Goal: Task Accomplishment & Management: Manage account settings

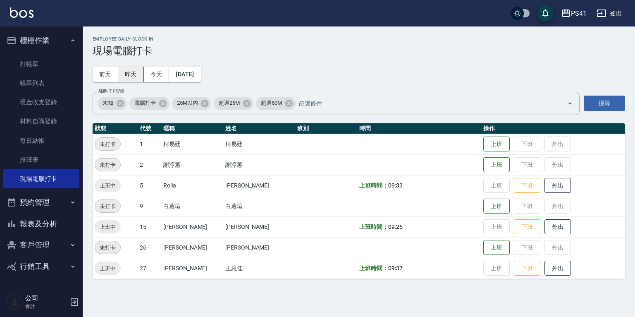
click at [131, 72] on button "昨天" at bounding box center [131, 74] width 26 height 15
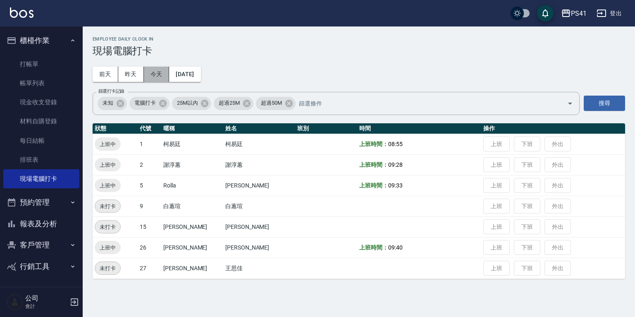
click at [160, 70] on button "今天" at bounding box center [157, 74] width 26 height 15
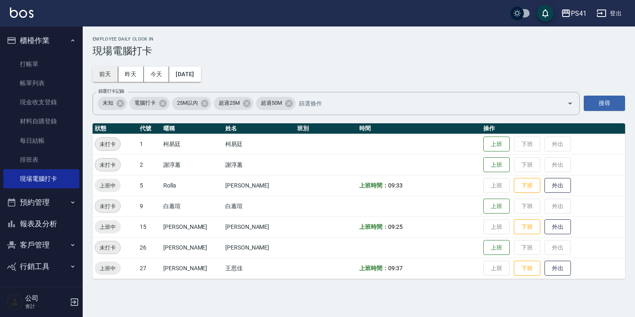
click at [114, 71] on button "前天" at bounding box center [106, 74] width 26 height 15
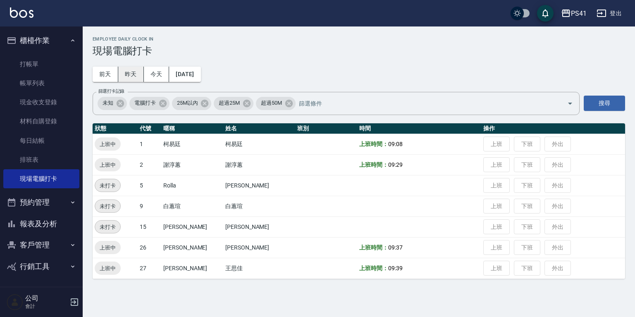
click at [129, 71] on button "昨天" at bounding box center [131, 74] width 26 height 15
click at [152, 71] on button "今天" at bounding box center [157, 74] width 26 height 15
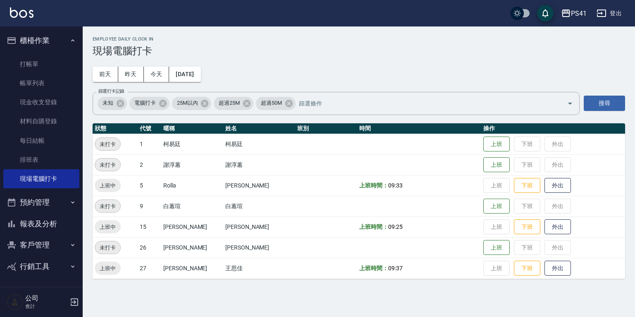
click at [53, 241] on button "客戶管理" at bounding box center [41, 244] width 76 height 21
click at [53, 261] on link "客戶列表" at bounding box center [41, 268] width 76 height 19
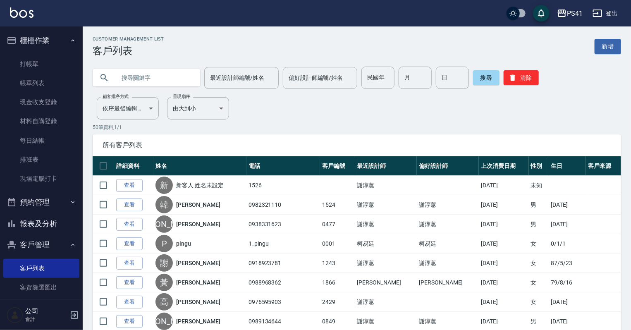
click at [167, 79] on input "text" at bounding box center [155, 78] width 78 height 22
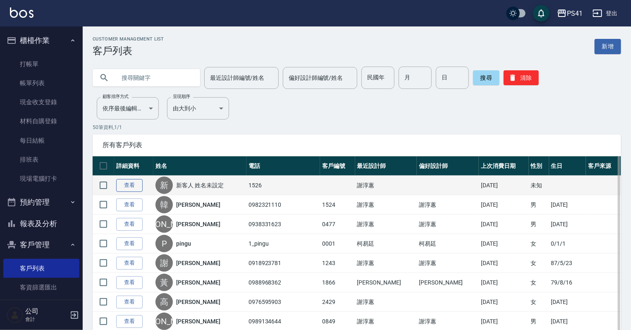
click at [131, 185] on link "查看" at bounding box center [129, 185] width 26 height 13
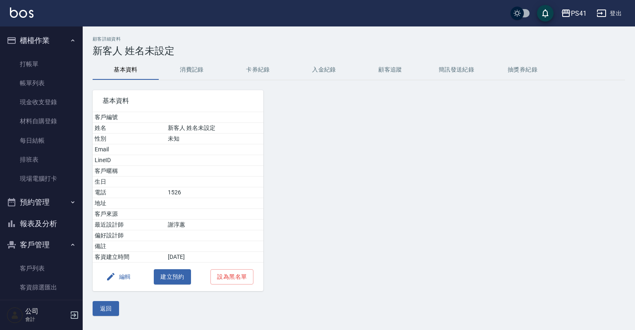
click at [185, 72] on button "消費記錄" at bounding box center [192, 70] width 66 height 20
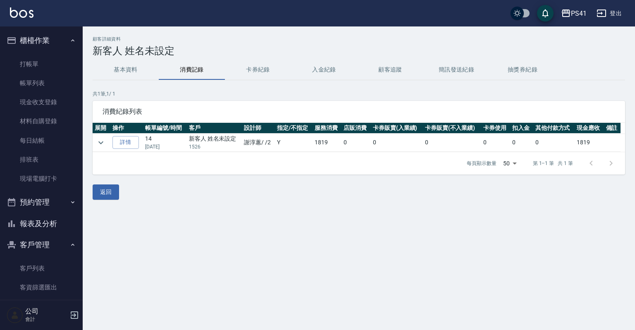
click at [107, 136] on td at bounding box center [102, 143] width 18 height 18
click at [104, 142] on icon "expand row" at bounding box center [101, 143] width 10 height 10
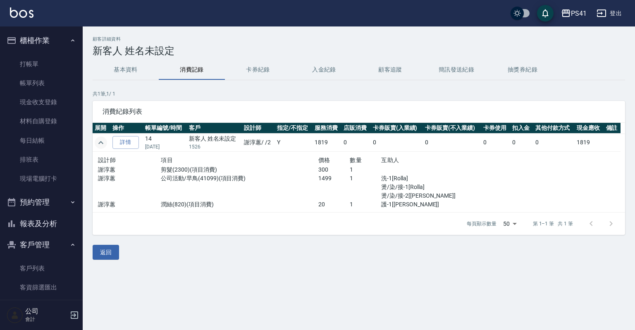
click at [103, 143] on icon "expand row" at bounding box center [101, 143] width 10 height 10
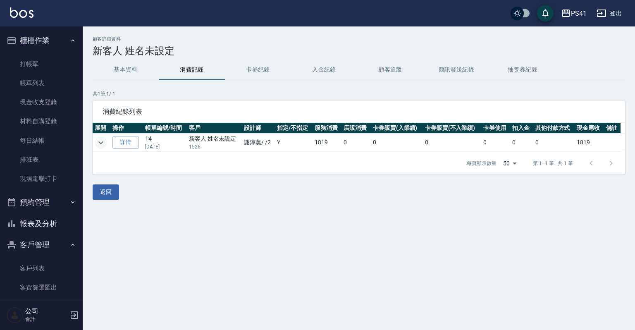
click at [140, 68] on button "基本資料" at bounding box center [126, 70] width 66 height 20
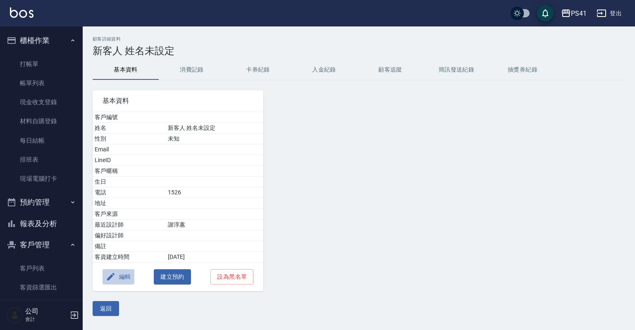
click at [122, 279] on button "編輯" at bounding box center [119, 276] width 32 height 15
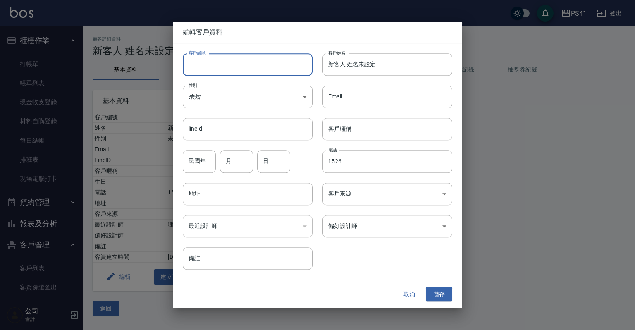
drag, startPoint x: 251, startPoint y: 68, endPoint x: 193, endPoint y: 63, distance: 58.5
click at [193, 64] on input "客戶編號" at bounding box center [248, 64] width 130 height 22
type input "1526"
click at [380, 67] on input "新客人 姓名未設定" at bounding box center [387, 64] width 130 height 22
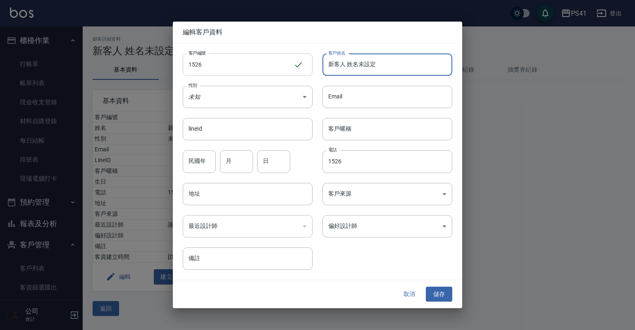
drag, startPoint x: 380, startPoint y: 67, endPoint x: 253, endPoint y: 56, distance: 127.0
click at [255, 59] on div "客戶編號 1526 ​ 客戶編號 客戶姓名 新客人 姓名未設定 客戶姓名 性別 未知 UNKNOWN 性別 Email Email lineId lineId…" at bounding box center [312, 156] width 279 height 226
type input "[PERSON_NAME]"
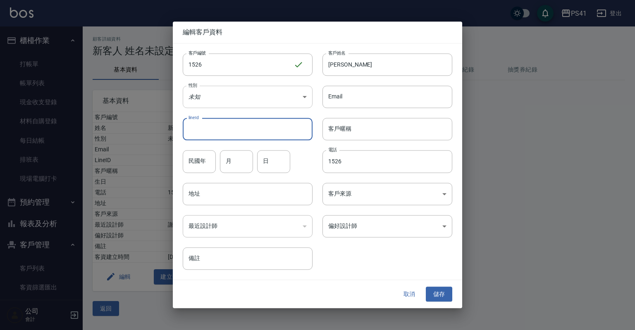
click at [223, 105] on body "PS41 登出 櫃檯作業 打帳單 帳單列表 現金收支登錄 材料自購登錄 每日結帳 排班表 現場電腦打卡 預約管理 預約管理 單日預約紀錄 單週預約紀錄 報表及…" at bounding box center [317, 165] width 635 height 330
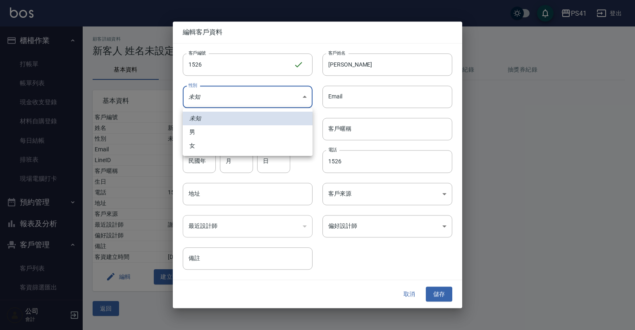
click at [228, 151] on li "女" at bounding box center [248, 146] width 130 height 14
type input "[DEMOGRAPHIC_DATA]"
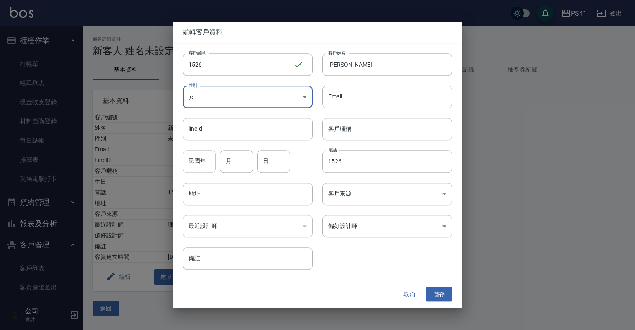
click at [211, 158] on input "民國年" at bounding box center [199, 161] width 33 height 22
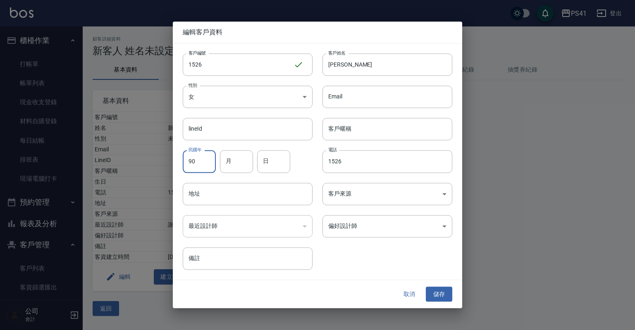
type input "90"
type input "7"
type input "3"
type input "27"
type input "1"
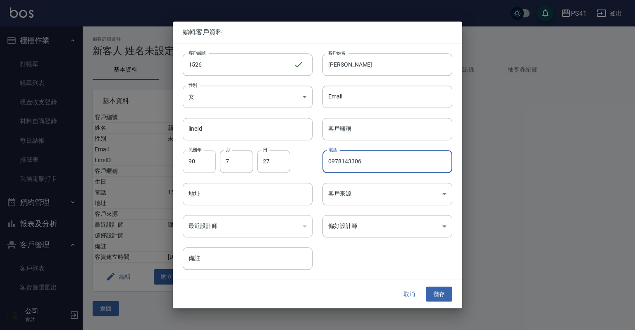
type input "0978143306"
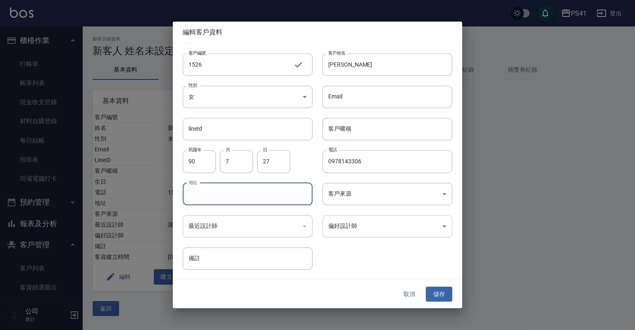
click at [405, 232] on body "PS41 登出 櫃檯作業 打帳單 帳單列表 現金收支登錄 材料自購登錄 每日結帳 排班表 現場電腦打卡 預約管理 預約管理 單日預約紀錄 單週預約紀錄 報表及…" at bounding box center [317, 165] width 635 height 330
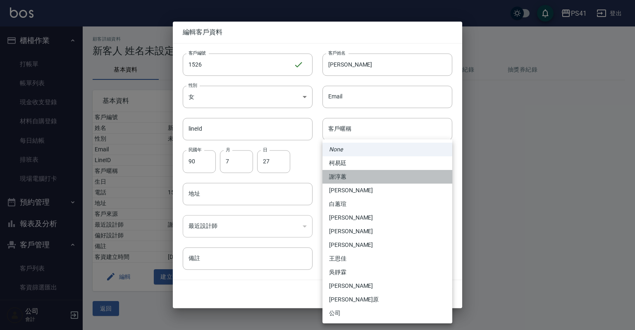
click at [356, 176] on li "謝淳蕙" at bounding box center [387, 177] width 130 height 14
type input "8c411568-4112-470a-9bf0-dab44adfddc4"
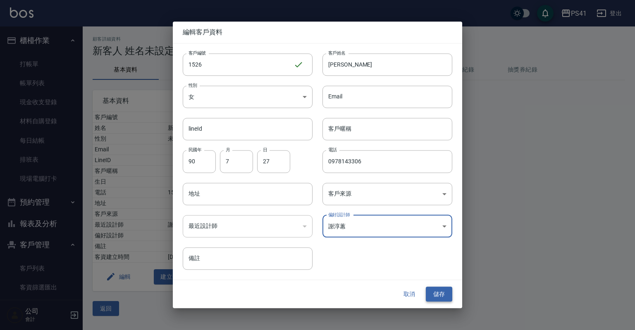
click at [438, 291] on button "儲存" at bounding box center [439, 294] width 26 height 15
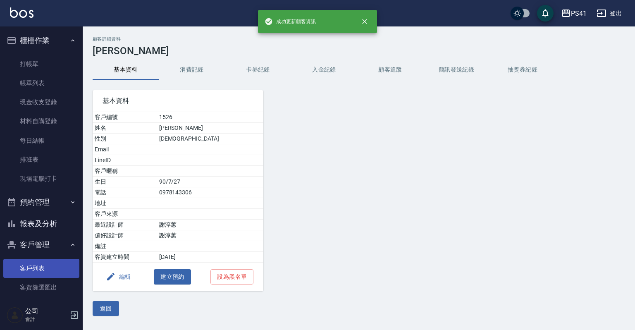
click at [61, 266] on link "客戶列表" at bounding box center [41, 268] width 76 height 19
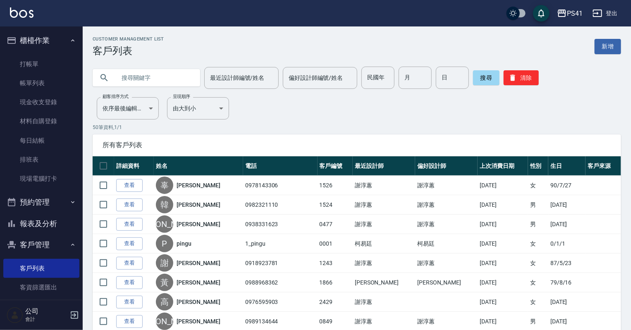
click at [148, 69] on input "text" at bounding box center [155, 78] width 78 height 22
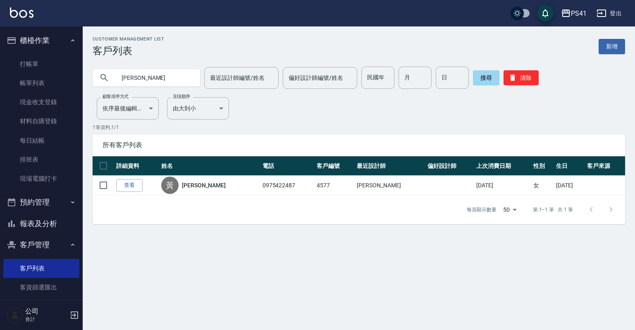
type input "黃"
type input "[PERSON_NAME]"
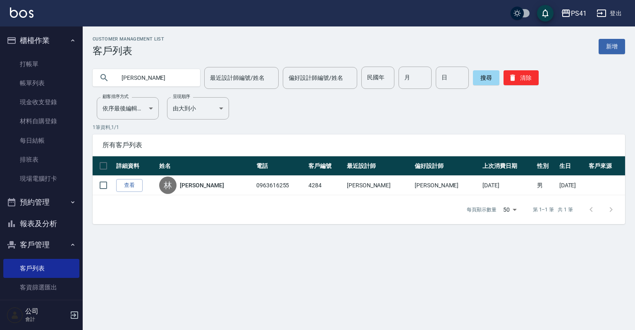
click at [63, 242] on button "客戶管理" at bounding box center [41, 244] width 76 height 21
click at [63, 243] on button "客戶管理" at bounding box center [41, 244] width 76 height 21
click at [62, 264] on link "客戶列表" at bounding box center [41, 268] width 76 height 19
click at [260, 77] on input "最近設計師編號/姓名" at bounding box center [241, 78] width 67 height 14
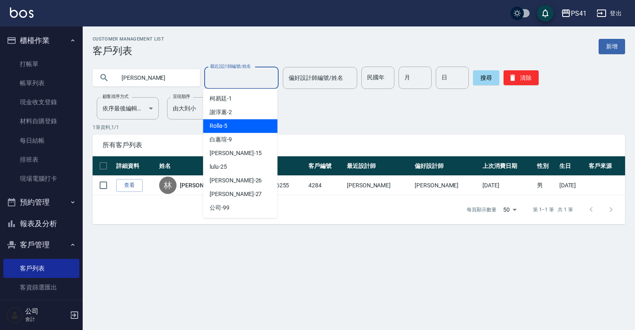
click at [247, 124] on div "Rolla -5" at bounding box center [240, 126] width 74 height 14
type input "Rolla-5"
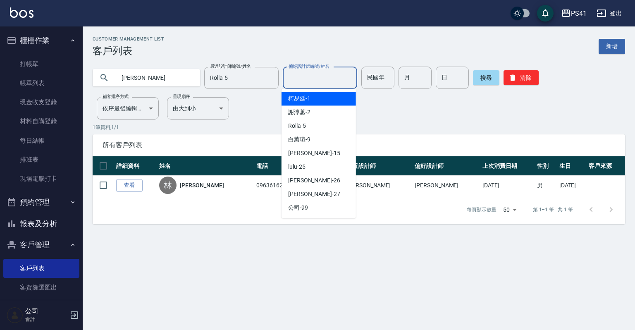
click at [317, 71] on div "偏好設計師編號/姓名 偏好設計師編號/姓名" at bounding box center [320, 78] width 74 height 22
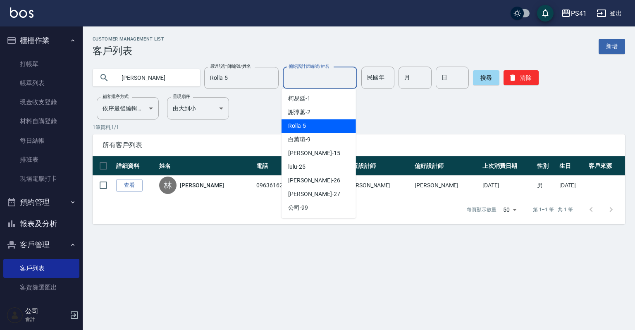
click at [310, 123] on div "Rolla -5" at bounding box center [319, 126] width 74 height 14
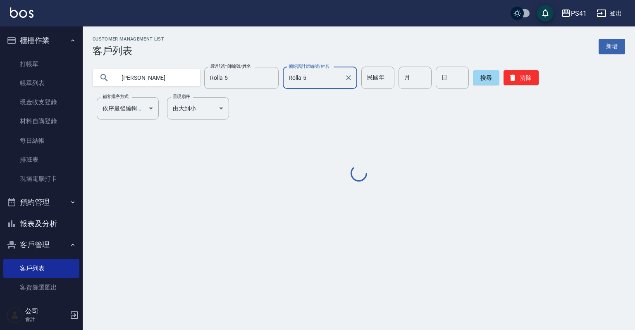
type input "Rolla-5"
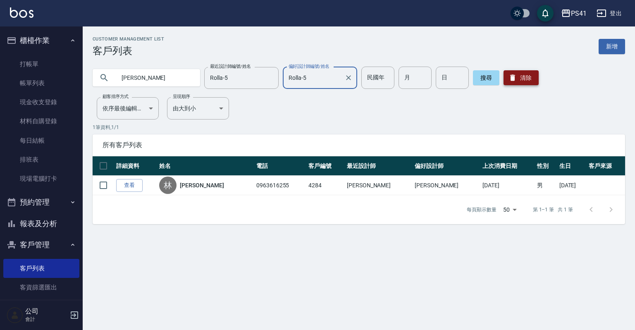
click at [525, 78] on button "清除" at bounding box center [521, 77] width 35 height 15
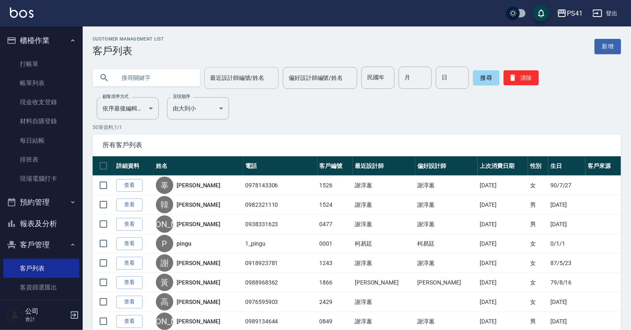
click at [246, 78] on input "最近設計師編號/姓名" at bounding box center [241, 78] width 67 height 14
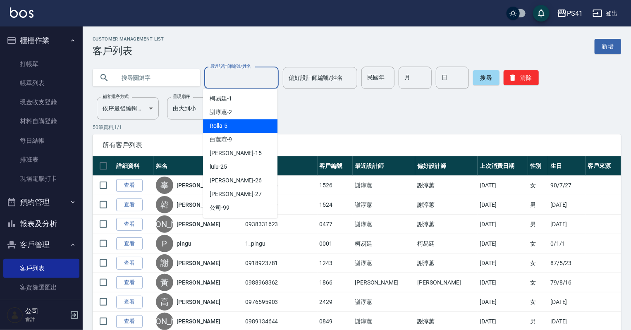
click at [246, 120] on div "Rolla -5" at bounding box center [240, 126] width 74 height 14
type input "Rolla-5"
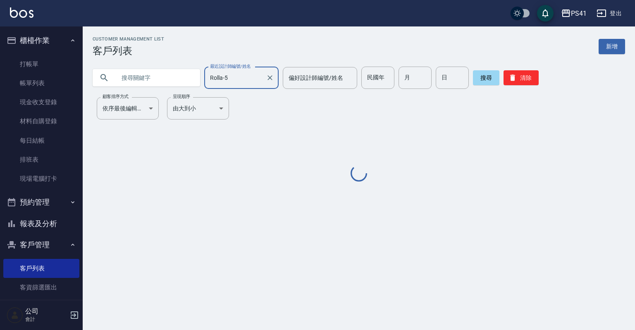
click at [336, 64] on div "最近設計師編號/姓名 [PERSON_NAME]-5 最近設計師編號/姓名 偏好設計師編號/姓名 偏好設計師編號/姓名 民國年 民國年 月 月 日 日 搜尋 …" at bounding box center [354, 73] width 542 height 32
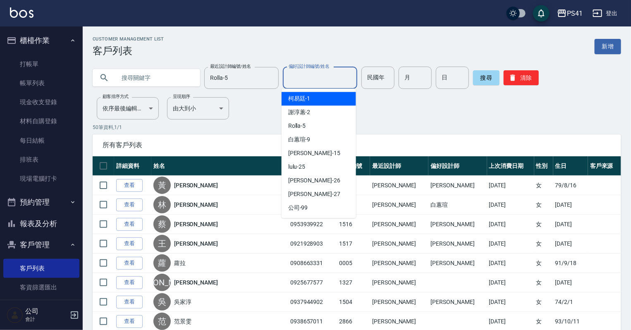
click at [332, 84] on input "偏好設計師編號/姓名" at bounding box center [320, 78] width 67 height 14
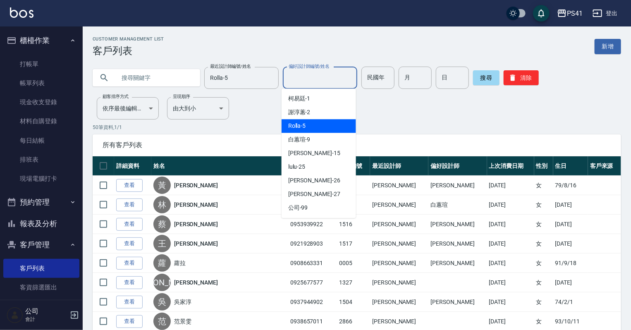
click at [326, 131] on div "Rolla -5" at bounding box center [319, 126] width 74 height 14
type input "Rolla-5"
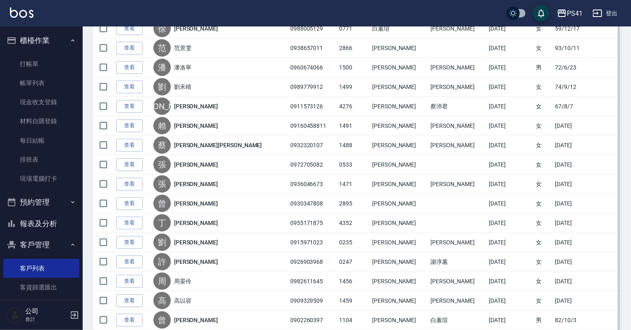
scroll to position [331, 0]
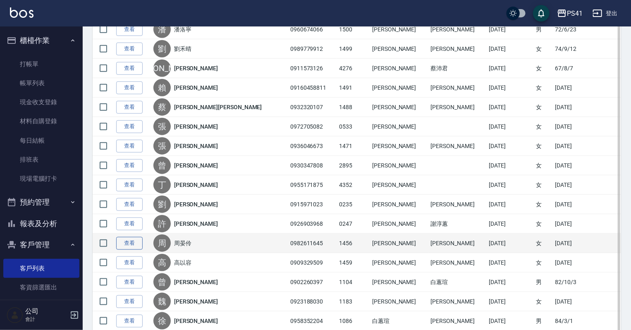
click at [134, 241] on link "查看" at bounding box center [129, 243] width 26 height 13
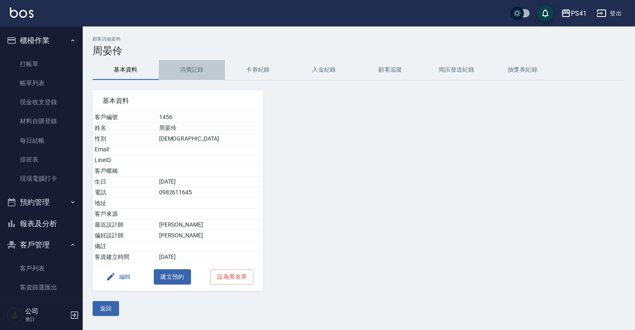
click at [197, 66] on button "消費記錄" at bounding box center [192, 70] width 66 height 20
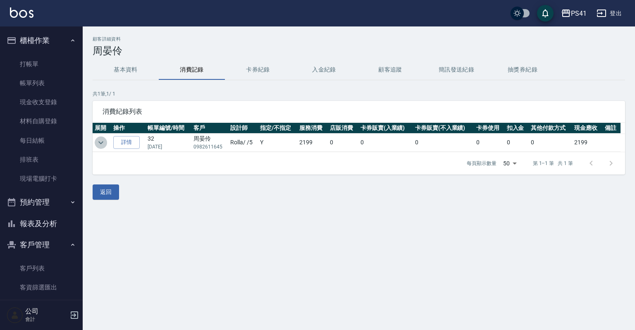
click at [101, 142] on icon "expand row" at bounding box center [100, 142] width 5 height 3
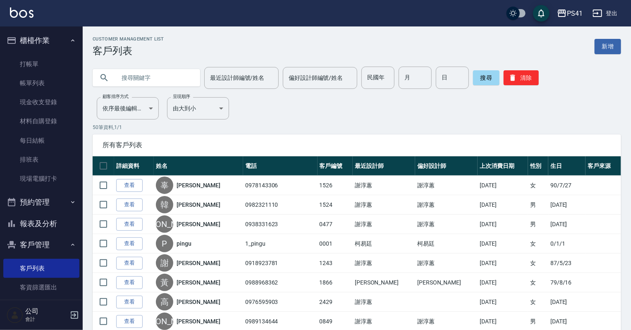
click at [243, 76] on div "最近設計師編號/姓名 最近設計師編號/姓名" at bounding box center [241, 78] width 74 height 22
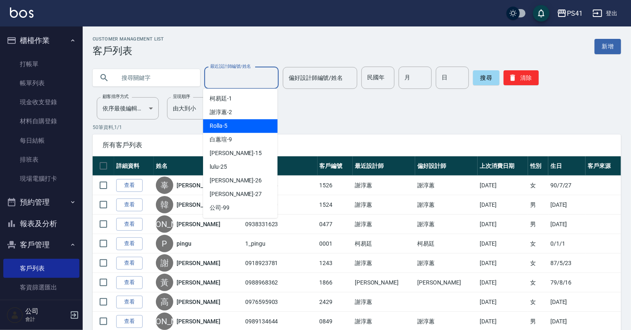
click at [245, 125] on div "Rolla -5" at bounding box center [240, 126] width 74 height 14
type input "Rolla-5"
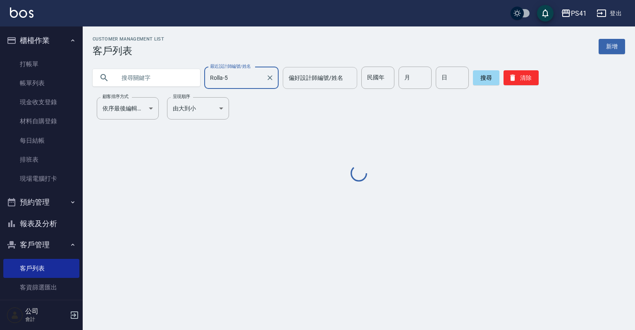
click at [316, 79] on div "偏好設計師編號/姓名 偏好設計師編號/姓名" at bounding box center [320, 78] width 74 height 22
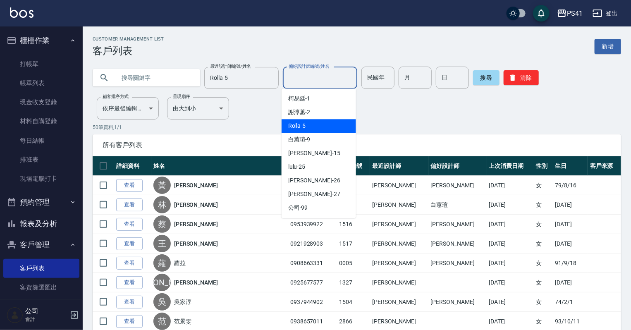
click at [317, 122] on div "Rolla -5" at bounding box center [319, 126] width 74 height 14
type input "Rolla-5"
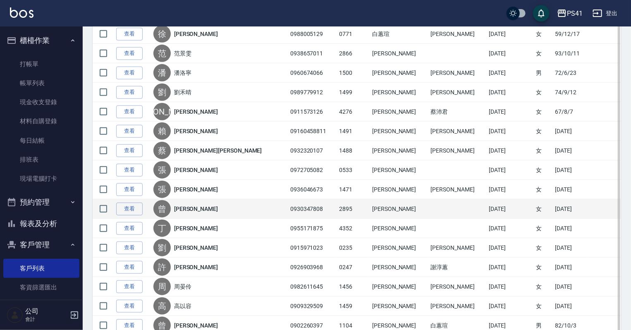
scroll to position [331, 0]
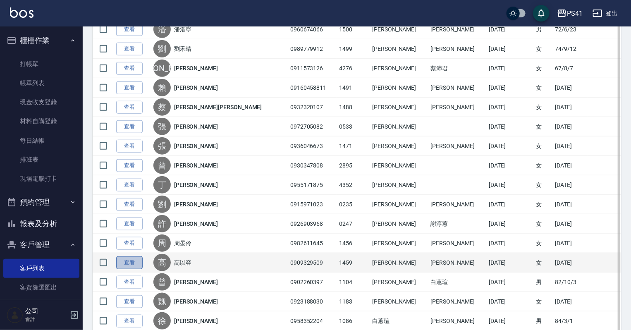
click at [131, 261] on link "查看" at bounding box center [129, 262] width 26 height 13
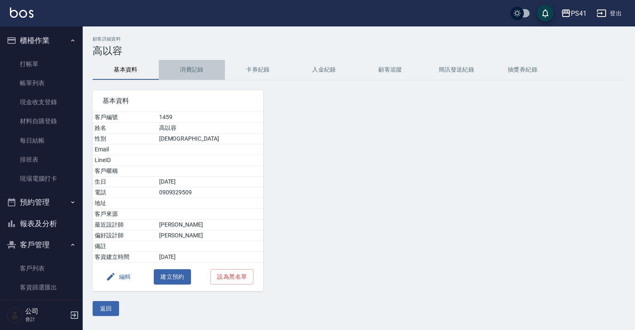
click at [192, 67] on button "消費記錄" at bounding box center [192, 70] width 66 height 20
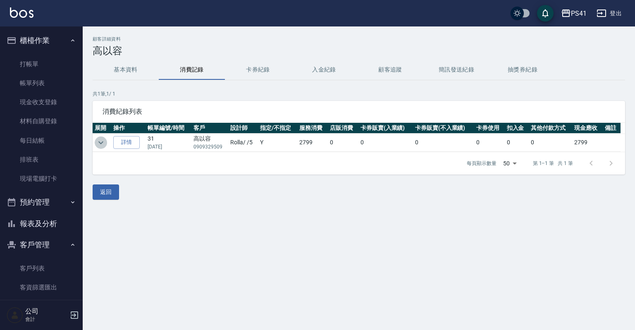
click at [100, 141] on icon "expand row" at bounding box center [101, 143] width 10 height 10
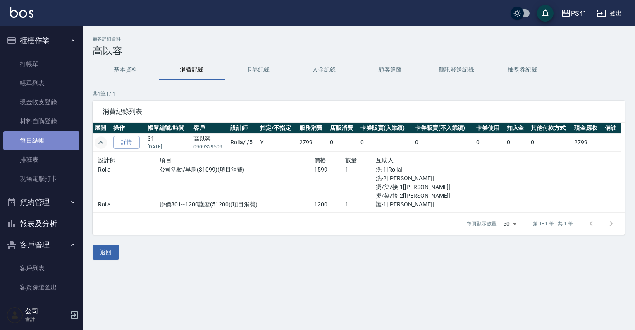
click at [62, 138] on link "每日結帳" at bounding box center [41, 140] width 76 height 19
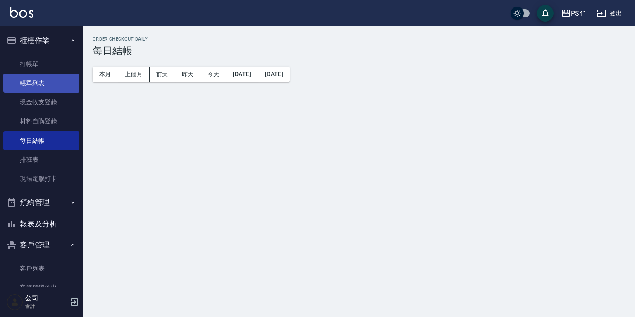
click at [59, 83] on link "帳單列表" at bounding box center [41, 83] width 76 height 19
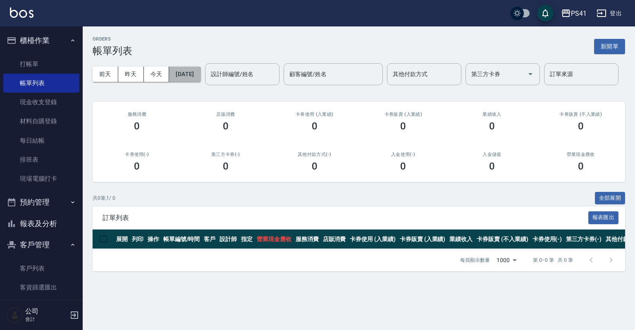
click at [189, 74] on button "[DATE]" at bounding box center [184, 74] width 31 height 15
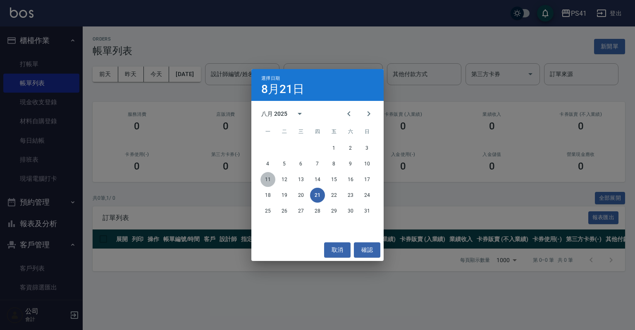
click at [268, 177] on button "11" at bounding box center [267, 179] width 15 height 15
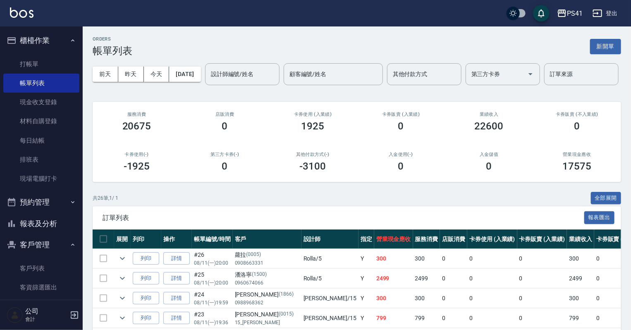
scroll to position [33, 0]
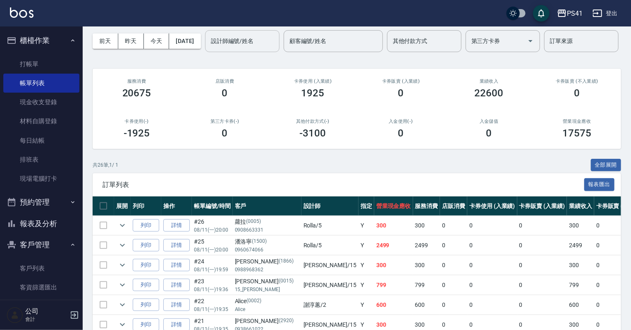
click at [209, 48] on input "設計師編號/姓名" at bounding box center [242, 41] width 67 height 14
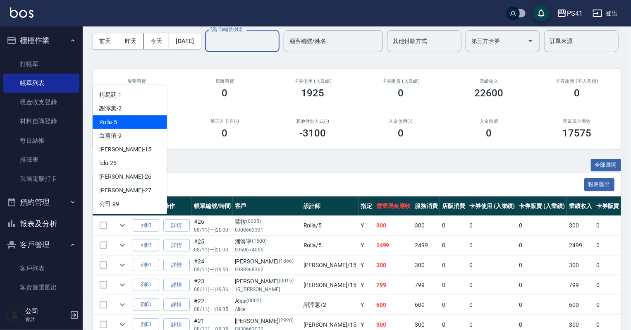
click at [149, 120] on div "Rolla -5" at bounding box center [130, 122] width 74 height 14
type input "Rolla-5"
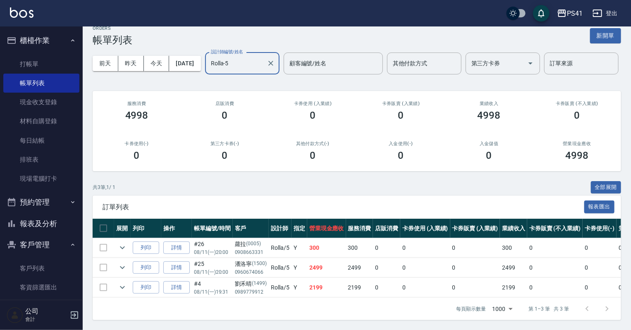
scroll to position [41, 0]
click at [121, 282] on icon "expand row" at bounding box center [122, 287] width 10 height 10
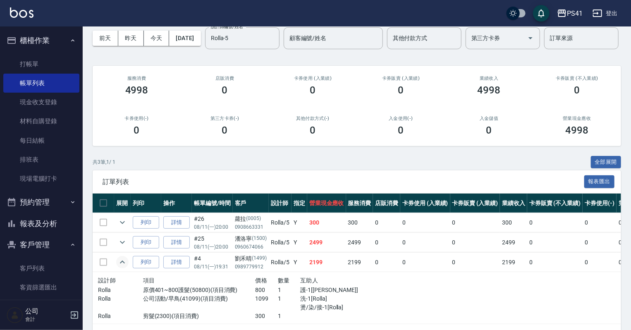
scroll to position [0, 0]
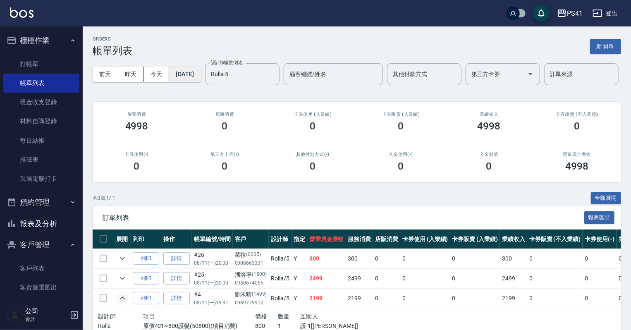
click at [183, 81] on button "[DATE]" at bounding box center [184, 74] width 31 height 15
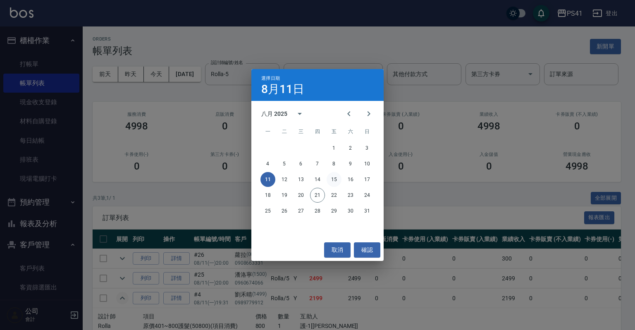
click at [336, 178] on button "15" at bounding box center [334, 179] width 15 height 15
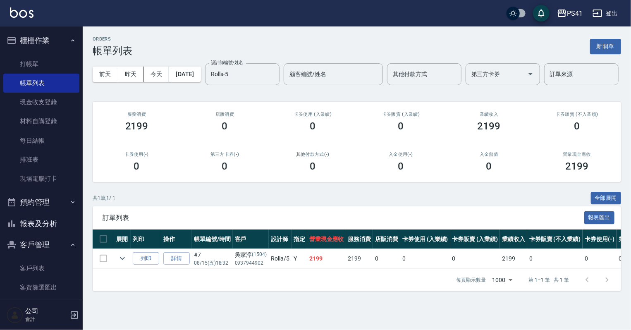
scroll to position [2, 0]
click at [114, 268] on td at bounding box center [103, 258] width 21 height 19
click at [125, 263] on icon "expand row" at bounding box center [122, 258] width 10 height 10
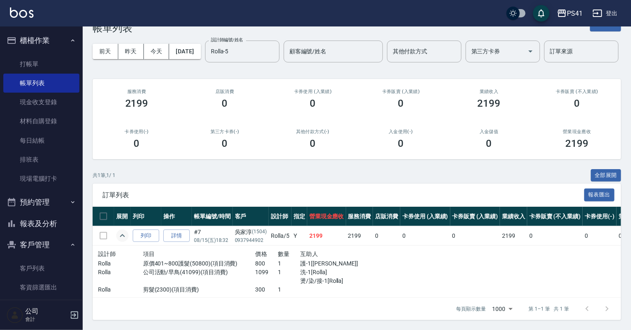
scroll to position [0, 0]
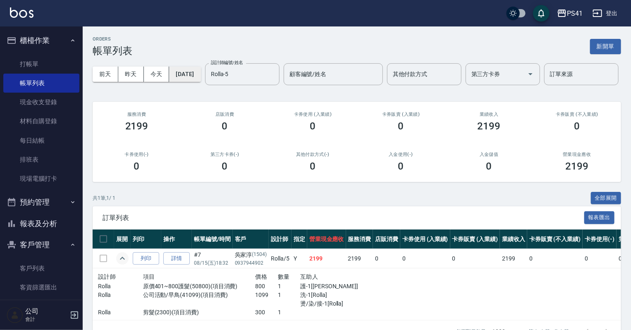
click at [192, 71] on button "[DATE]" at bounding box center [184, 74] width 31 height 15
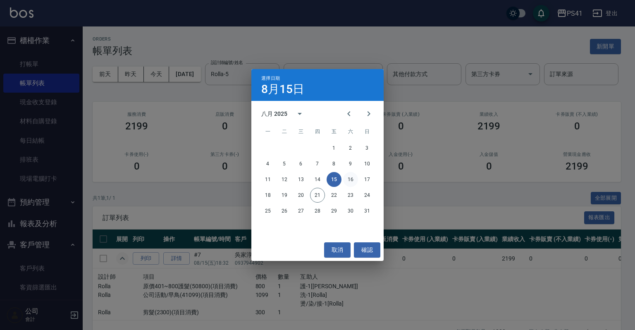
click at [348, 181] on button "16" at bounding box center [350, 179] width 15 height 15
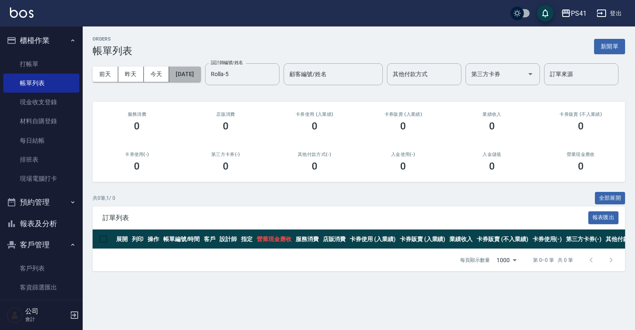
click at [199, 72] on button "[DATE]" at bounding box center [184, 74] width 31 height 15
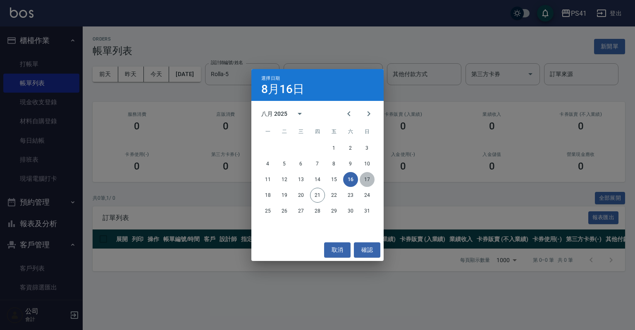
click at [368, 181] on button "17" at bounding box center [367, 179] width 15 height 15
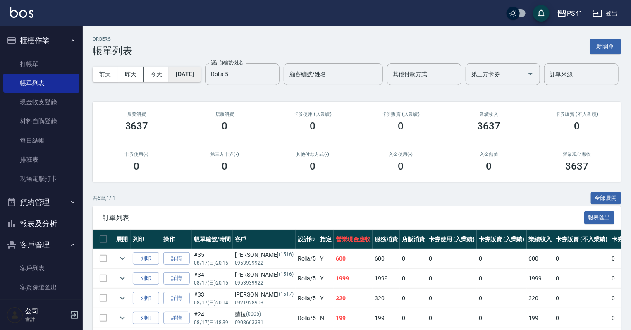
click at [201, 73] on button "[DATE]" at bounding box center [184, 74] width 31 height 15
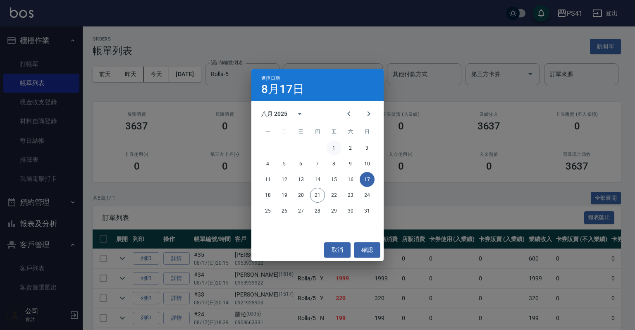
click at [340, 147] on button "1" at bounding box center [334, 148] width 15 height 15
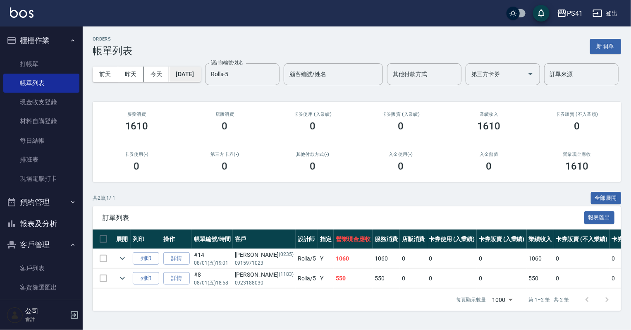
click at [201, 71] on button "[DATE]" at bounding box center [184, 74] width 31 height 15
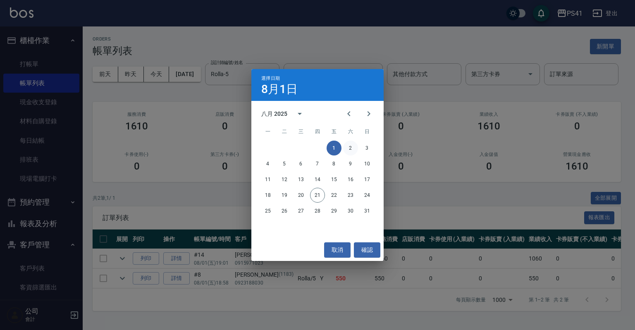
click at [351, 147] on button "2" at bounding box center [350, 148] width 15 height 15
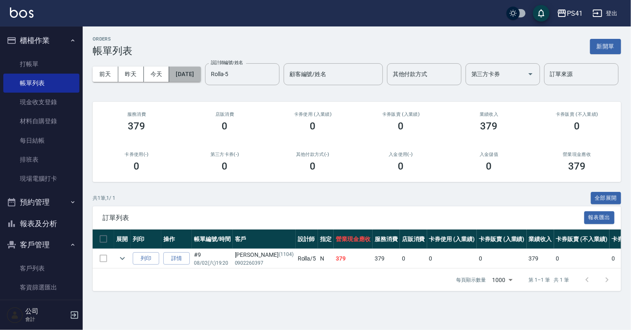
click at [200, 73] on button "[DATE]" at bounding box center [184, 74] width 31 height 15
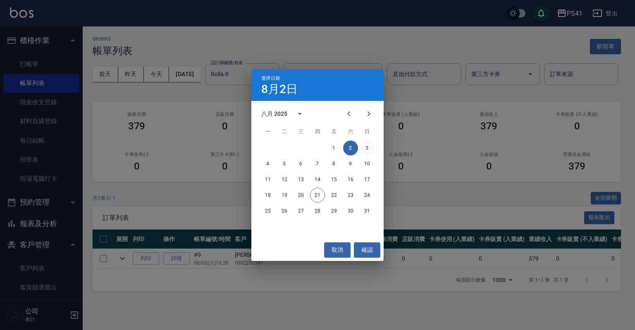
click at [361, 147] on button "3" at bounding box center [367, 148] width 15 height 15
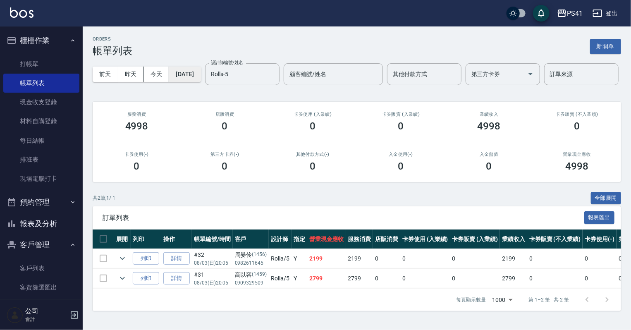
click at [201, 74] on button "[DATE]" at bounding box center [184, 74] width 31 height 15
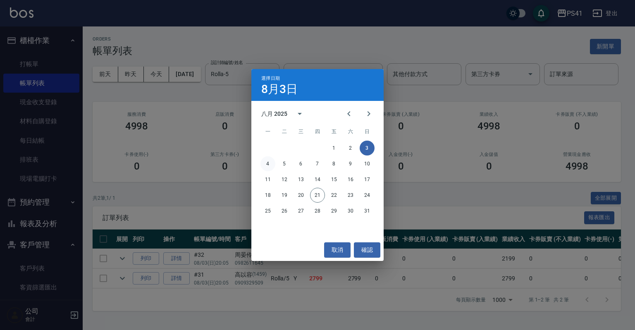
click at [273, 163] on button "4" at bounding box center [267, 163] width 15 height 15
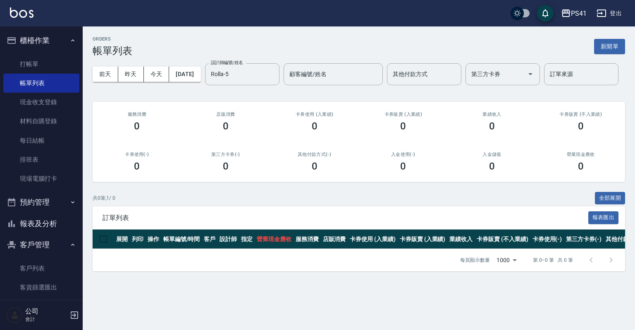
click at [204, 64] on div "[DATE] [DATE] [DATE] [DATE] 設計師編號/姓名 [PERSON_NAME]-5 設計師編號/姓名 顧客編號/姓名 顧客編號/姓名 其…" at bounding box center [359, 74] width 533 height 35
click at [201, 67] on button "[DATE]" at bounding box center [184, 74] width 31 height 15
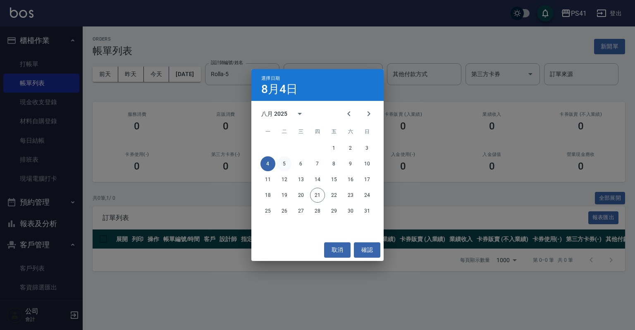
click at [279, 160] on button "5" at bounding box center [284, 163] width 15 height 15
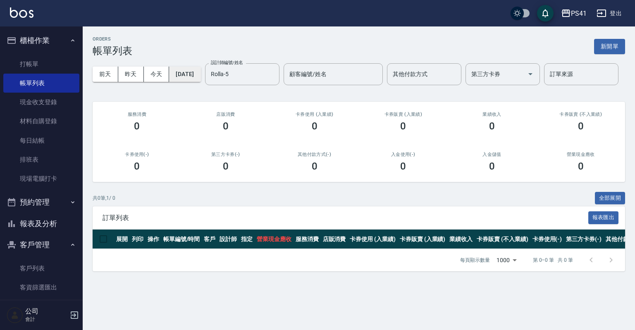
click at [201, 81] on button "[DATE]" at bounding box center [184, 74] width 31 height 15
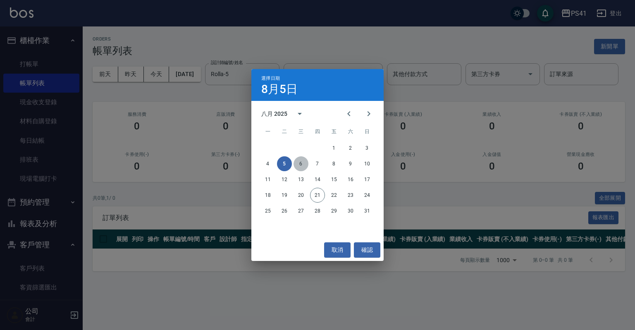
click at [296, 164] on button "6" at bounding box center [301, 163] width 15 height 15
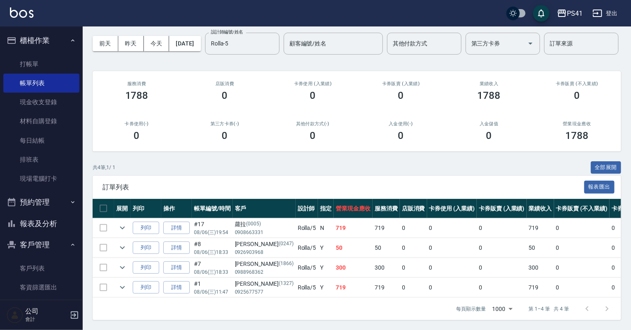
scroll to position [61, 0]
click at [124, 223] on icon "expand row" at bounding box center [122, 228] width 10 height 10
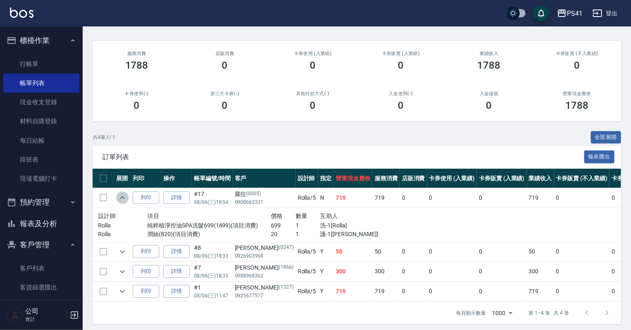
click at [124, 203] on icon "expand row" at bounding box center [122, 198] width 10 height 10
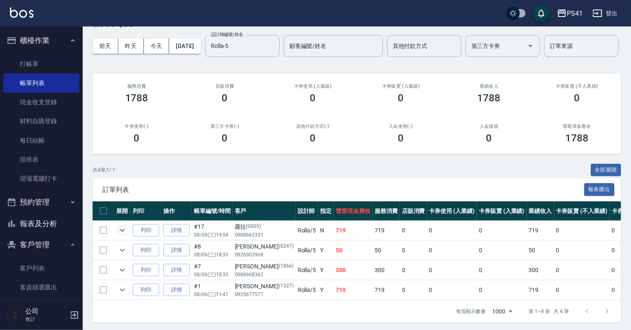
scroll to position [0, 0]
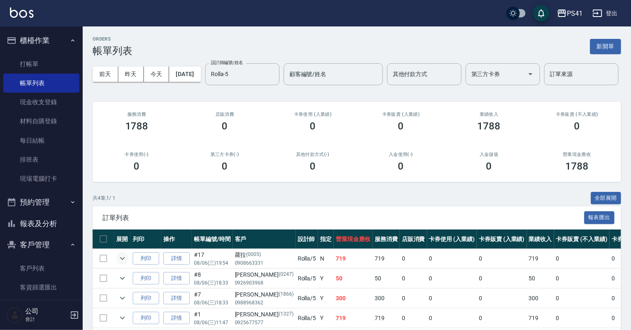
click at [194, 66] on div "[DATE] [DATE] [DATE] [DATE] 設計師編號/姓名 [PERSON_NAME]-5 設計師編號/姓名 顧客編號/姓名 顧客編號/姓名 其…" at bounding box center [357, 74] width 528 height 35
click at [196, 68] on button "[DATE]" at bounding box center [184, 74] width 31 height 15
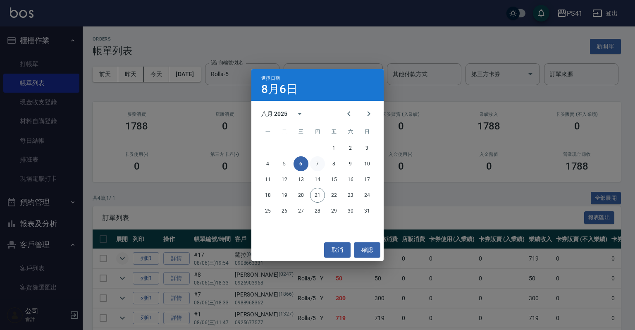
click at [316, 166] on button "7" at bounding box center [317, 163] width 15 height 15
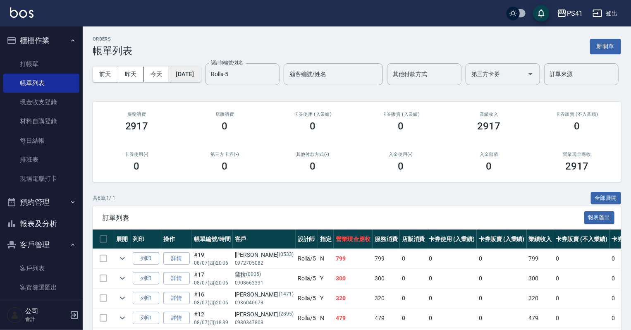
click at [198, 76] on button "[DATE]" at bounding box center [184, 74] width 31 height 15
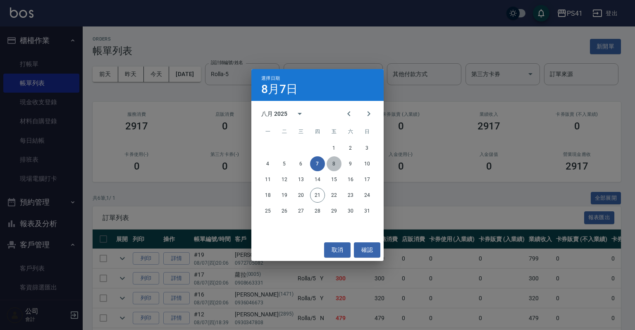
click at [333, 162] on button "8" at bounding box center [334, 163] width 15 height 15
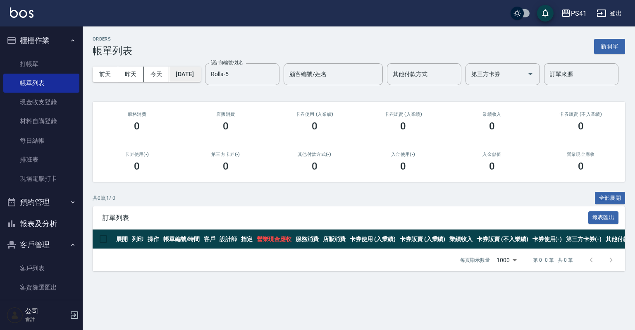
click at [201, 74] on button "[DATE]" at bounding box center [184, 74] width 31 height 15
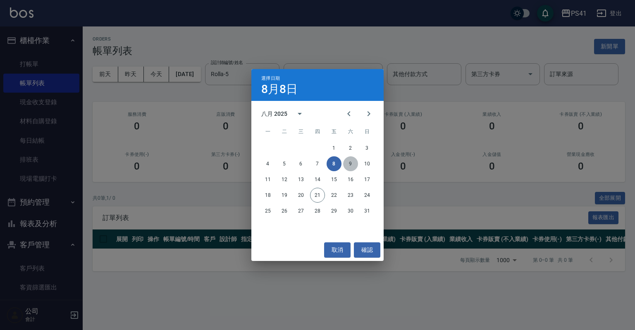
click at [346, 161] on button "9" at bounding box center [350, 163] width 15 height 15
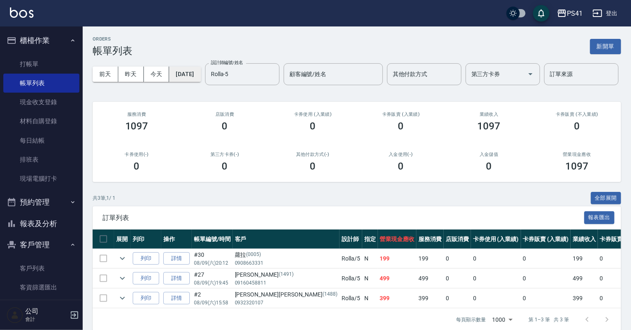
click at [184, 73] on button "[DATE]" at bounding box center [184, 74] width 31 height 15
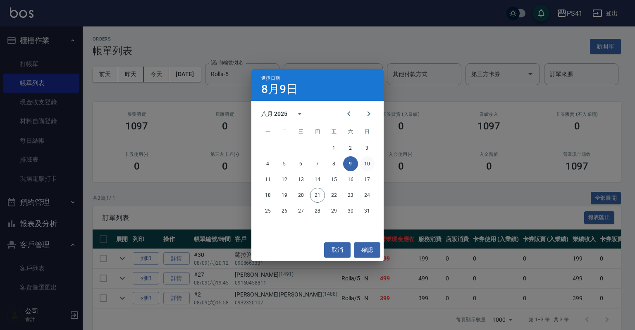
click at [368, 162] on button "10" at bounding box center [367, 163] width 15 height 15
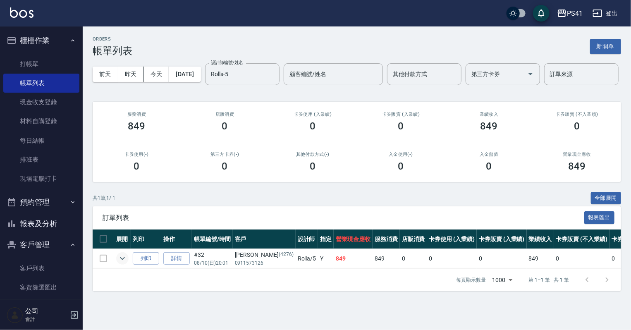
click at [122, 263] on icon "expand row" at bounding box center [122, 258] width 10 height 10
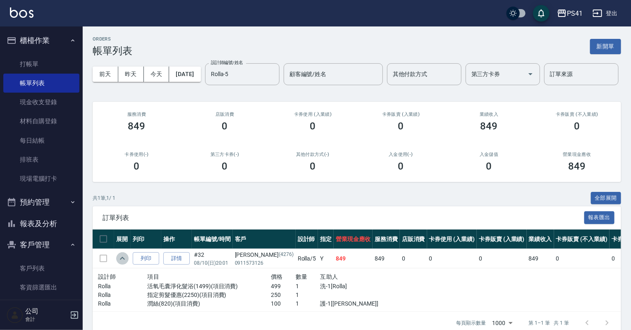
click at [123, 263] on icon "expand row" at bounding box center [122, 258] width 10 height 10
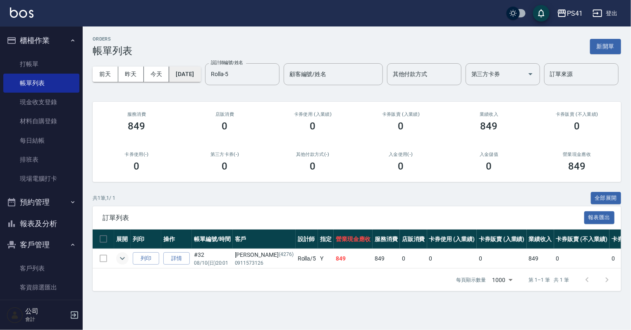
click at [201, 74] on button "[DATE]" at bounding box center [184, 74] width 31 height 15
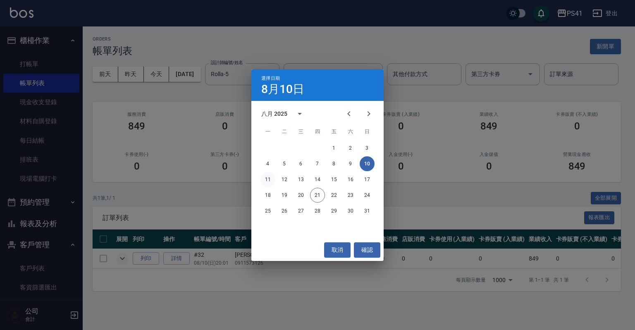
click at [262, 177] on button "11" at bounding box center [267, 179] width 15 height 15
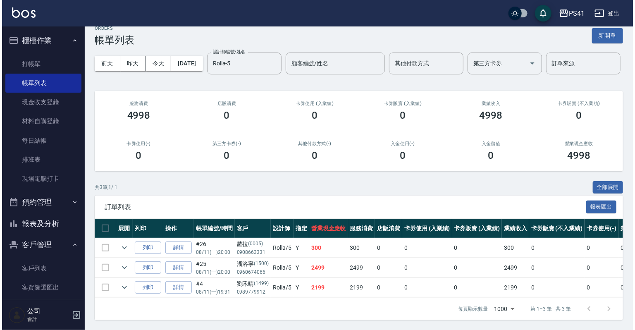
scroll to position [33, 0]
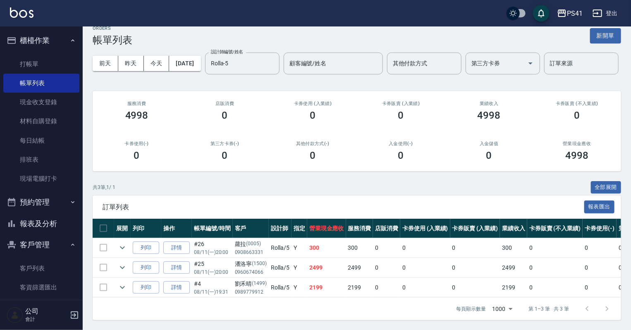
click at [216, 46] on div "[DATE] [DATE] [DATE] [DATE] 設計師編號/姓名 [PERSON_NAME]-5 設計師編號/姓名 顧客編號/姓名 顧客編號/姓名 其…" at bounding box center [357, 63] width 528 height 35
click at [201, 56] on button "[DATE]" at bounding box center [184, 63] width 31 height 15
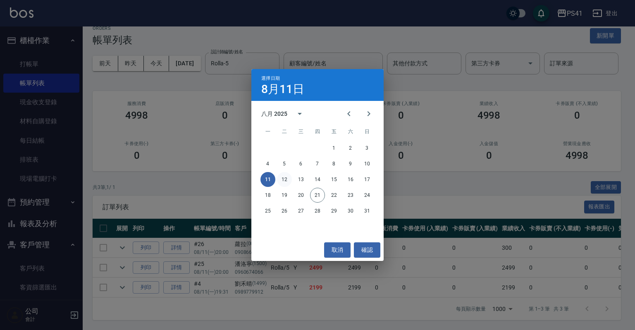
click at [285, 180] on button "12" at bounding box center [284, 179] width 15 height 15
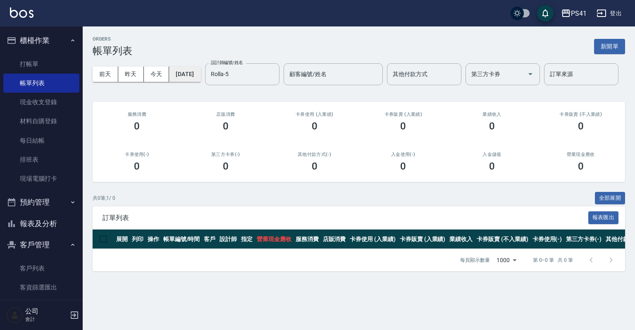
click at [181, 76] on button "[DATE]" at bounding box center [184, 74] width 31 height 15
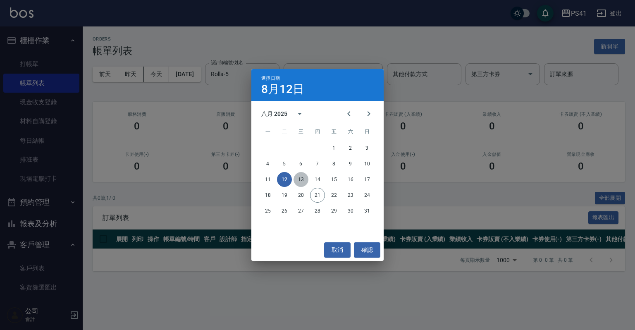
click at [299, 178] on button "13" at bounding box center [301, 179] width 15 height 15
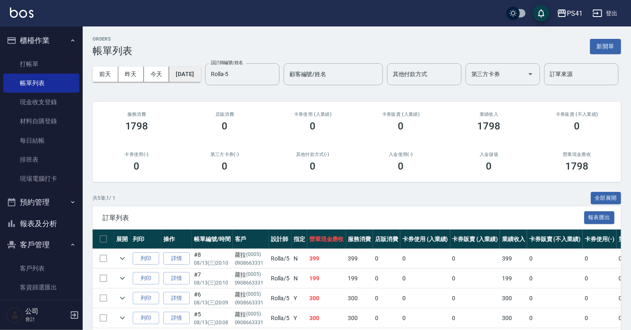
click at [201, 75] on button "[DATE]" at bounding box center [184, 74] width 31 height 15
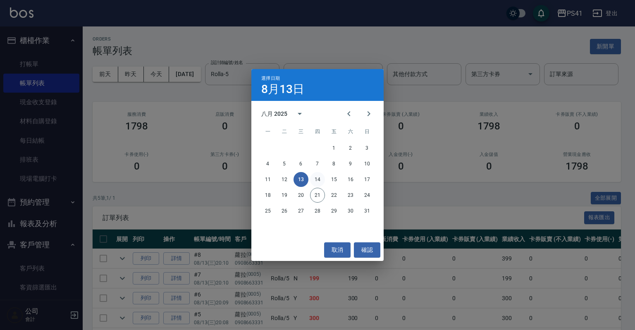
click at [315, 179] on button "14" at bounding box center [317, 179] width 15 height 15
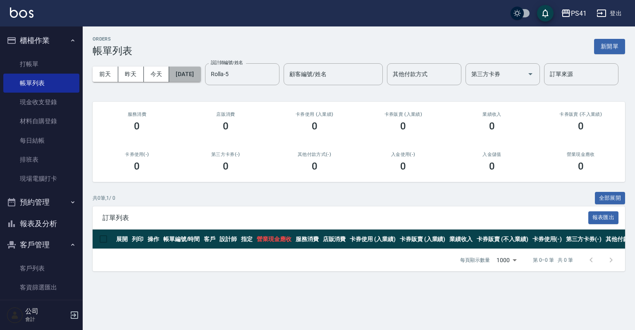
click at [200, 74] on button "[DATE]" at bounding box center [184, 74] width 31 height 15
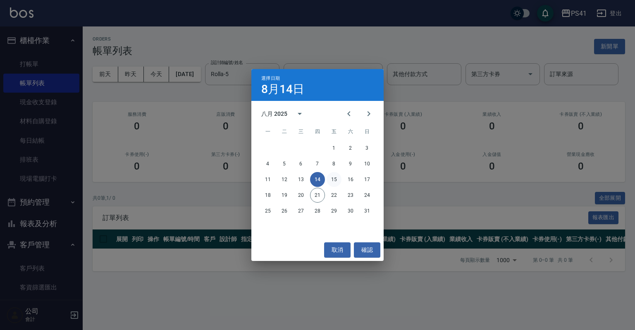
click at [332, 177] on button "15" at bounding box center [334, 179] width 15 height 15
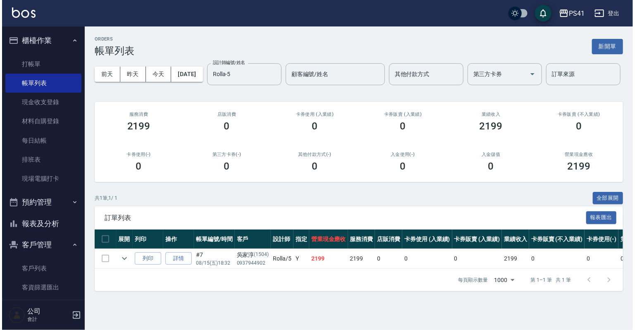
scroll to position [2, 0]
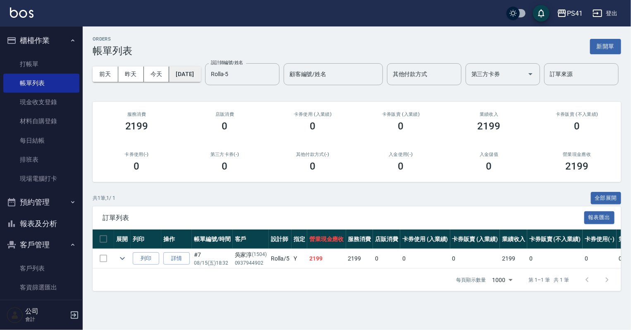
click at [201, 71] on button "[DATE]" at bounding box center [184, 74] width 31 height 15
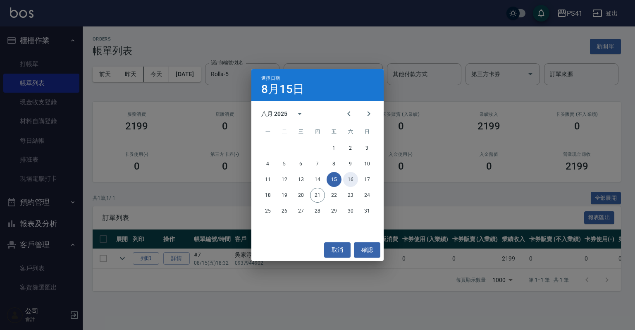
click at [346, 175] on button "16" at bounding box center [350, 179] width 15 height 15
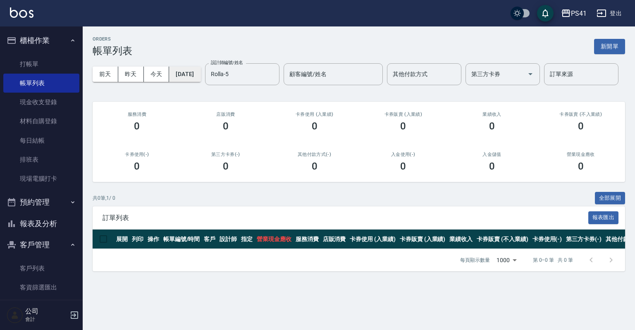
click at [198, 77] on button "[DATE]" at bounding box center [184, 74] width 31 height 15
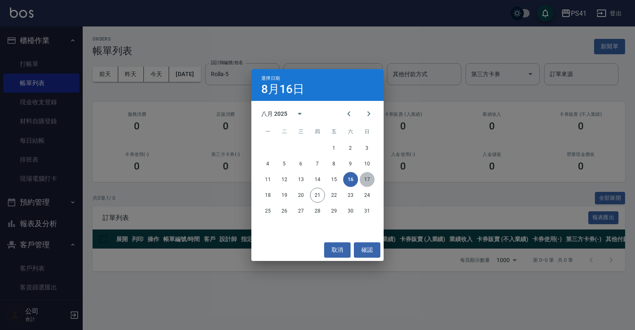
click at [365, 179] on button "17" at bounding box center [367, 179] width 15 height 15
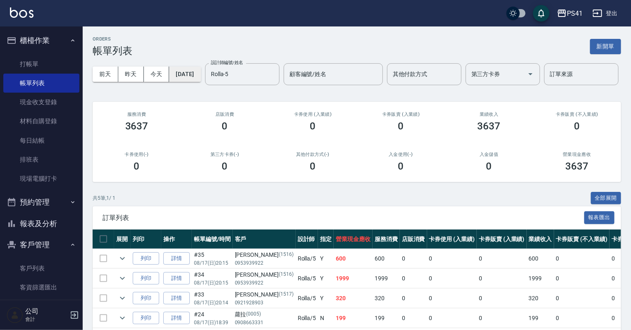
click at [201, 76] on button "[DATE]" at bounding box center [184, 74] width 31 height 15
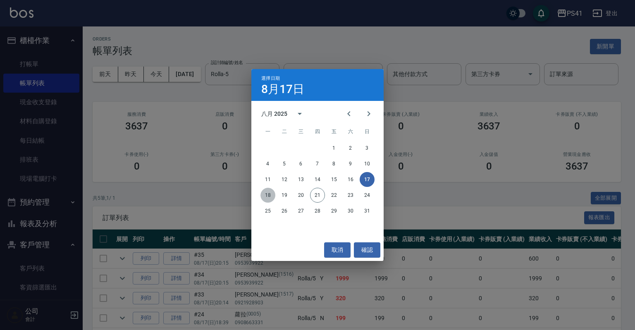
click at [268, 193] on button "18" at bounding box center [267, 195] width 15 height 15
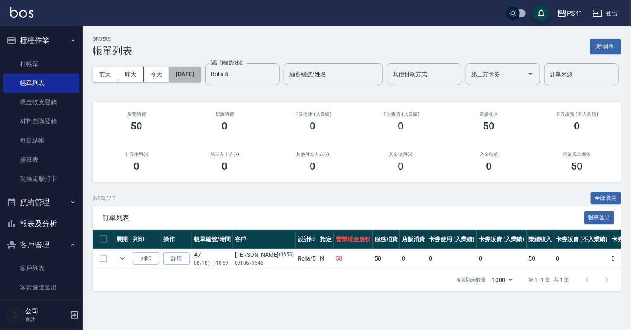
click at [201, 73] on button "[DATE]" at bounding box center [184, 74] width 31 height 15
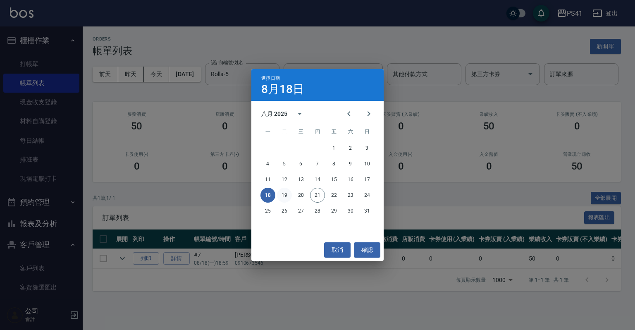
click at [284, 190] on button "19" at bounding box center [284, 195] width 15 height 15
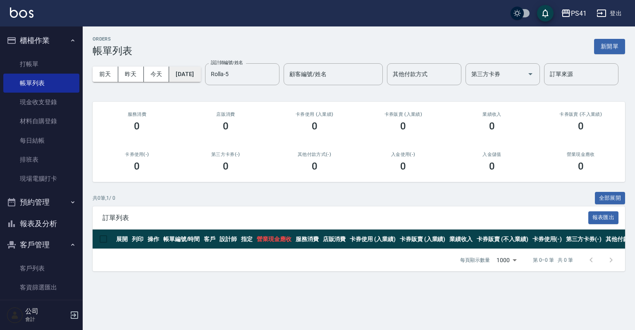
click at [193, 79] on button "[DATE]" at bounding box center [184, 74] width 31 height 15
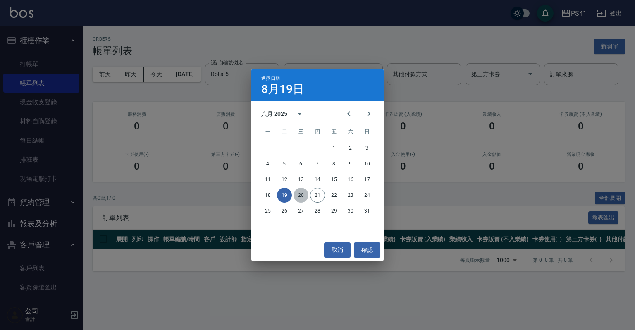
click at [301, 194] on button "20" at bounding box center [301, 195] width 15 height 15
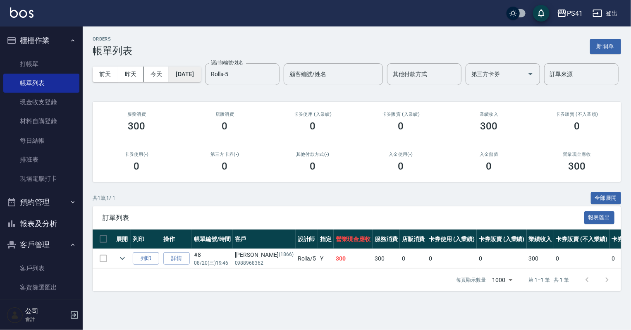
click at [198, 71] on button "[DATE]" at bounding box center [184, 74] width 31 height 15
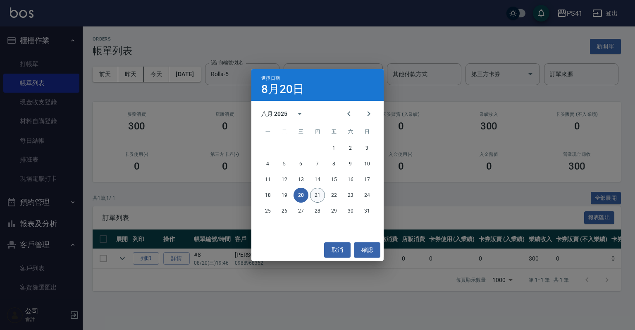
click at [321, 193] on button "21" at bounding box center [317, 195] width 15 height 15
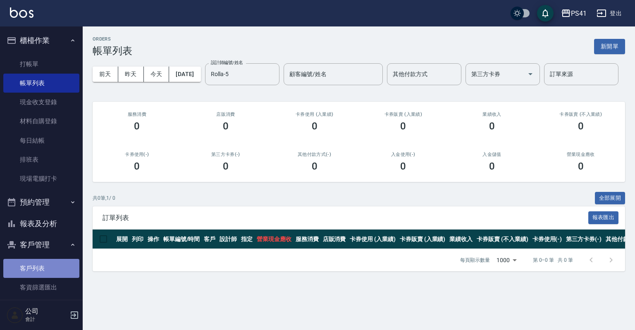
click at [64, 266] on link "客戶列表" at bounding box center [41, 268] width 76 height 19
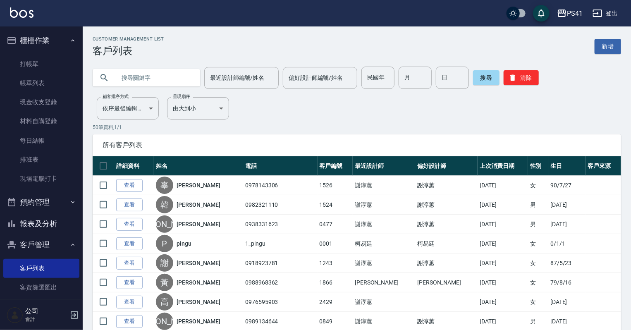
click at [540, 74] on div "最近設計師編號/姓名 最近設計師編號/姓名 偏好設計師編號/姓名 偏好設計師編號/姓名 民國年 民國年 月 月 日 日 搜尋 清除" at bounding box center [357, 78] width 528 height 22
click at [523, 74] on button "清除" at bounding box center [521, 77] width 35 height 15
